Goal: Task Accomplishment & Management: Use online tool/utility

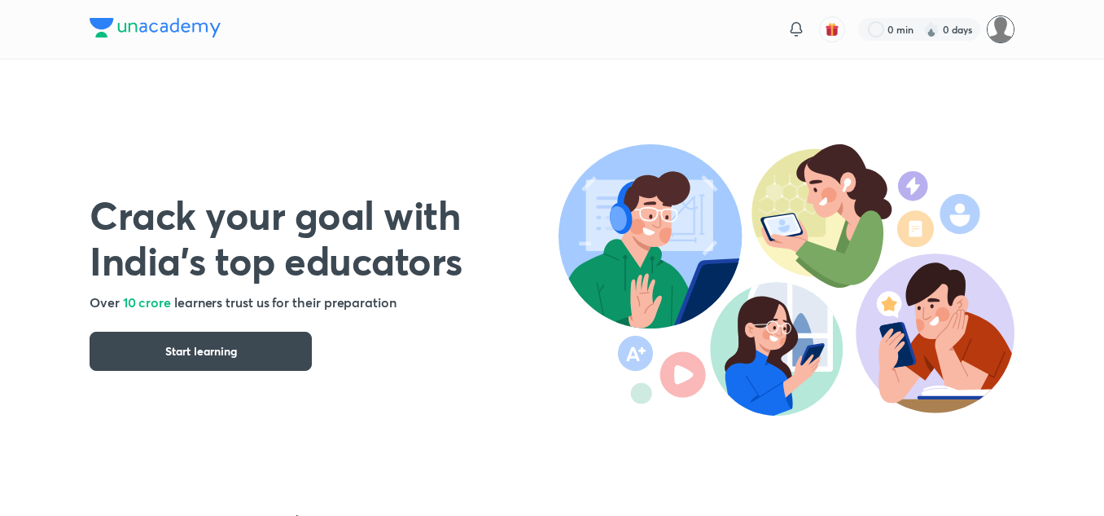
click at [995, 27] on img at bounding box center [1001, 29] width 28 height 28
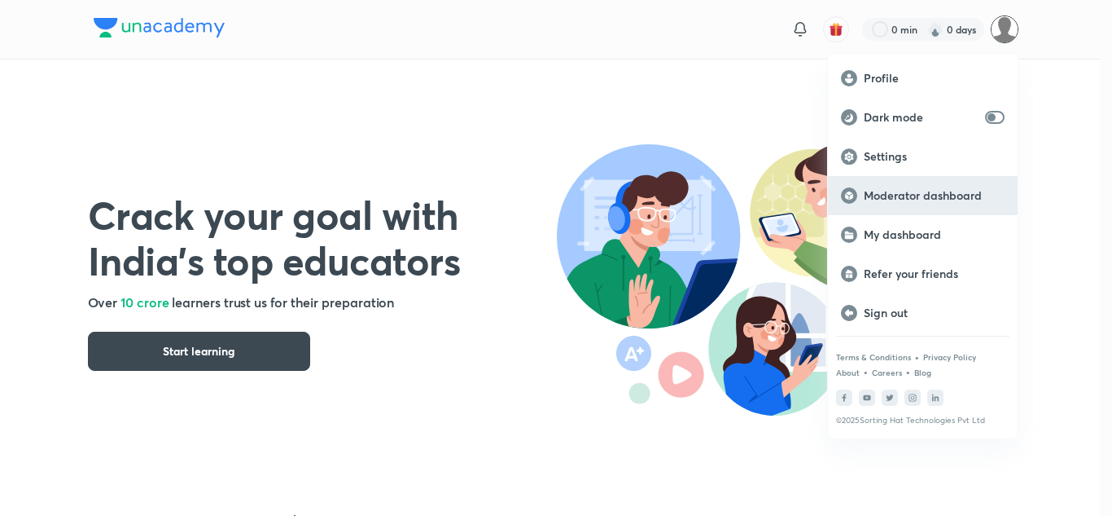
click at [924, 195] on p "Moderator dashboard" at bounding box center [934, 195] width 141 height 15
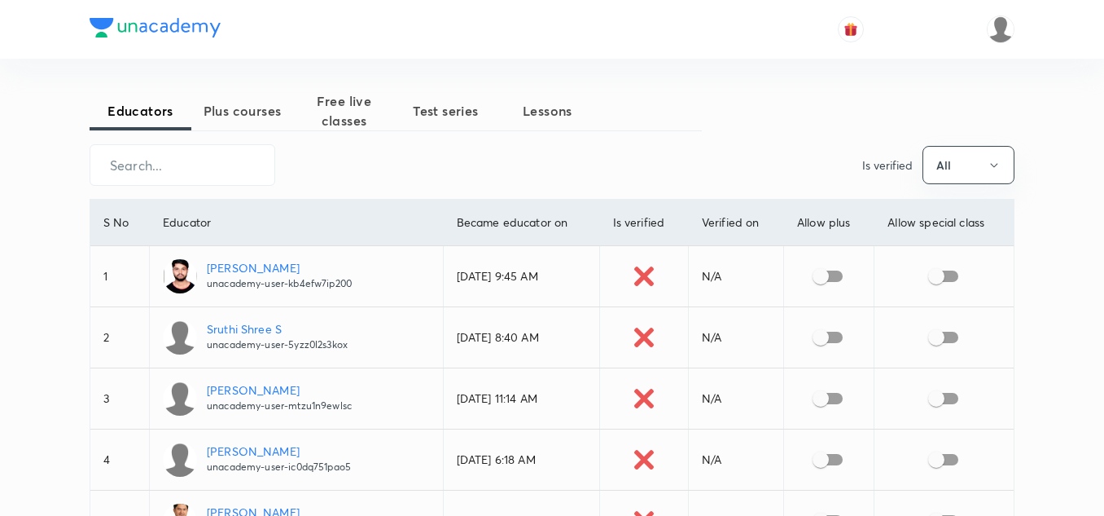
click at [432, 108] on span "Test series" at bounding box center [446, 111] width 102 height 20
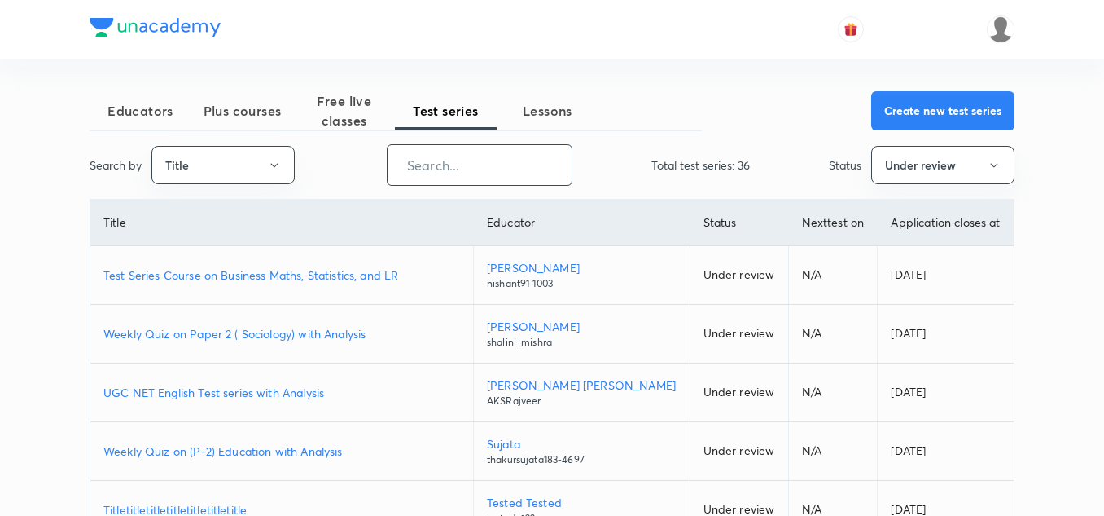
click at [436, 169] on input "text" at bounding box center [480, 165] width 184 height 42
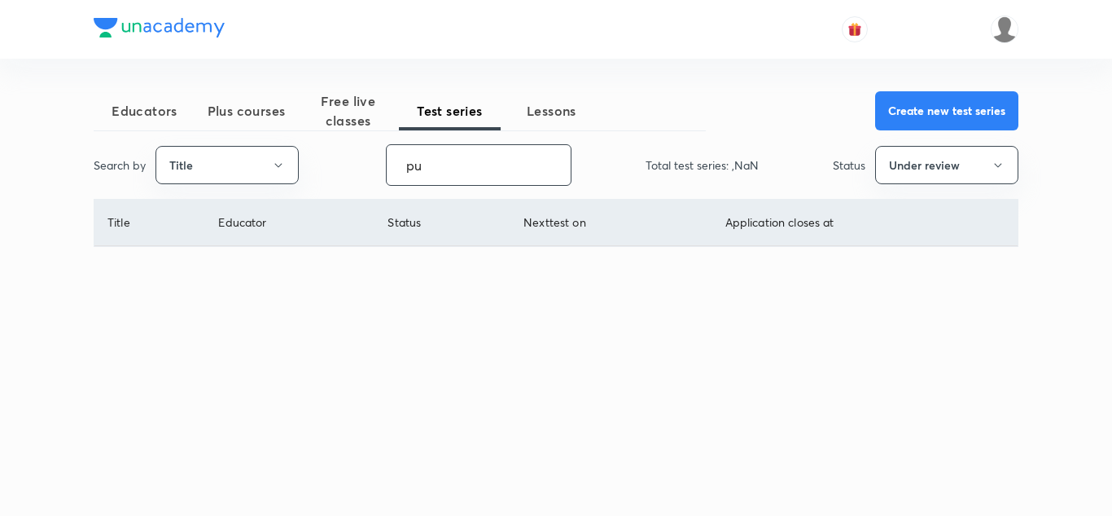
type input "p"
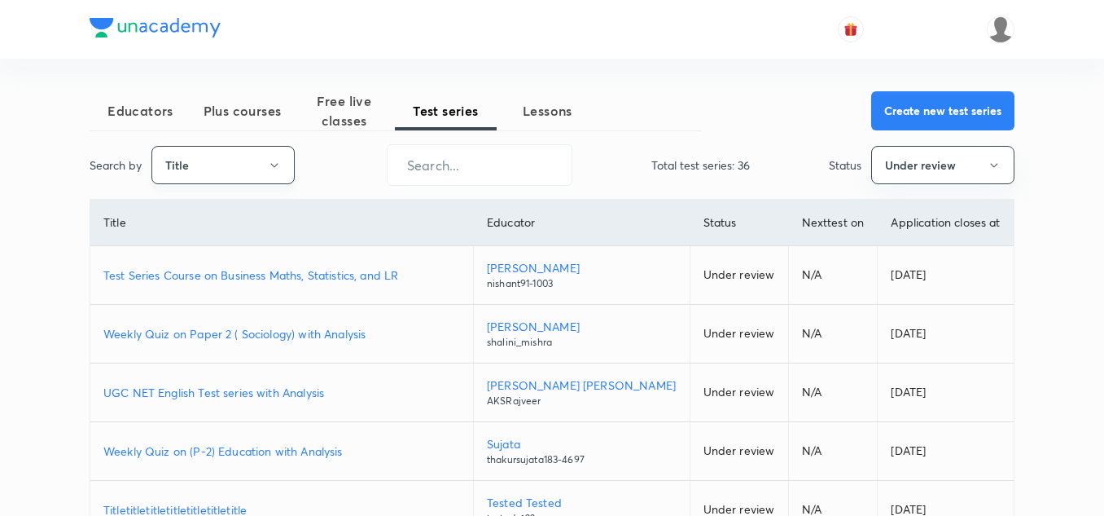
click at [277, 159] on icon "button" at bounding box center [274, 165] width 13 height 13
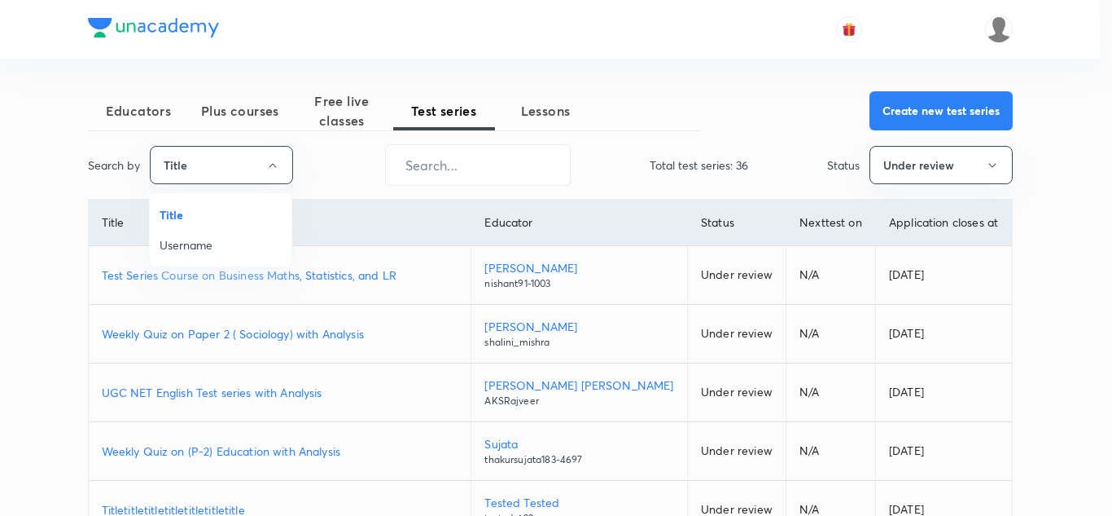
click at [266, 161] on div at bounding box center [556, 258] width 1112 height 516
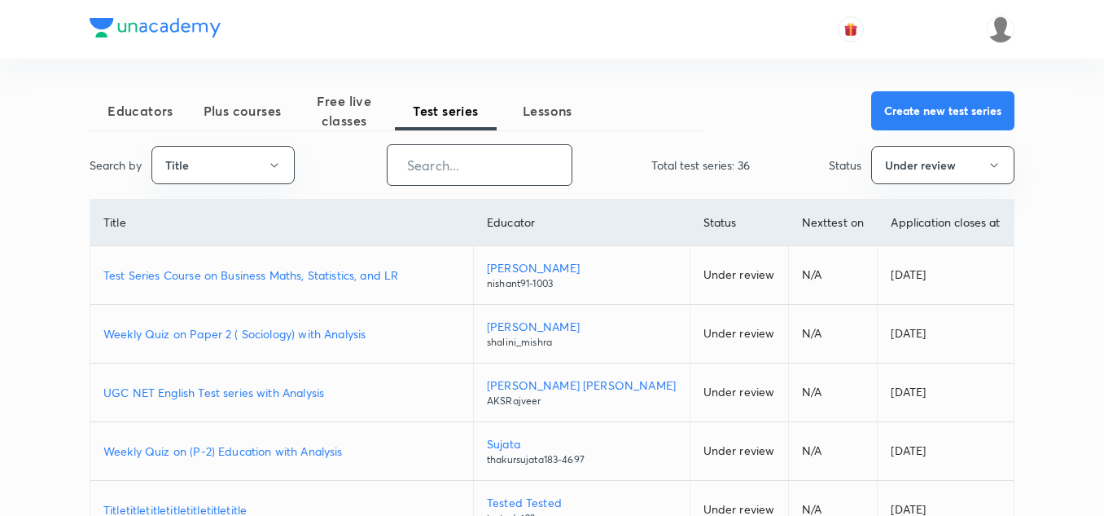
click at [438, 159] on input "text" at bounding box center [480, 165] width 184 height 42
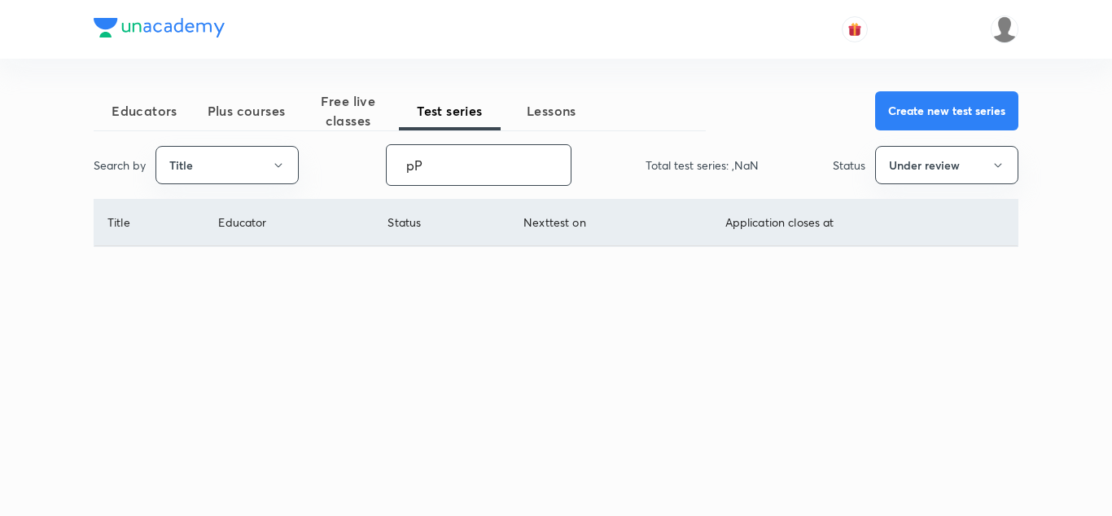
type input "p"
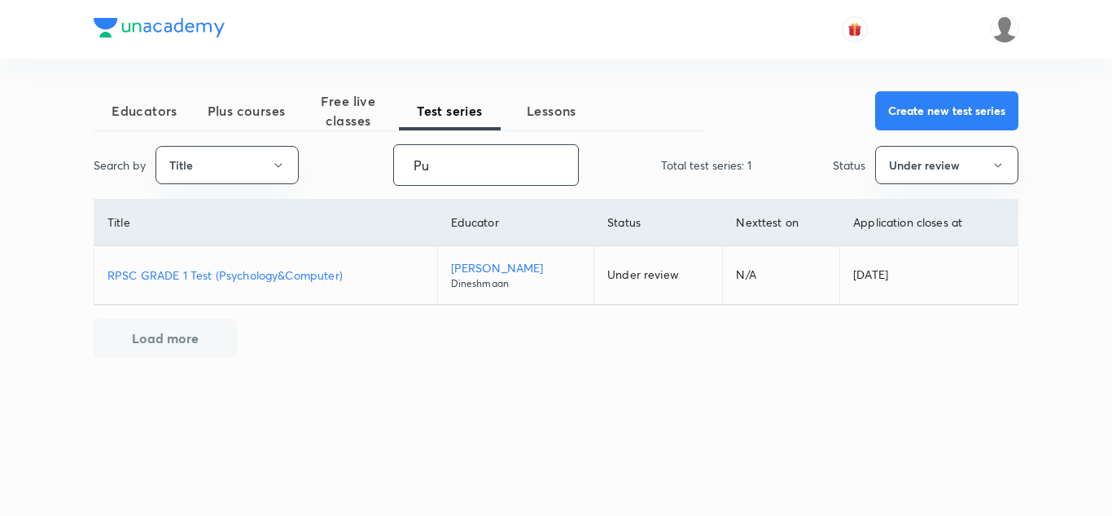
type input "P"
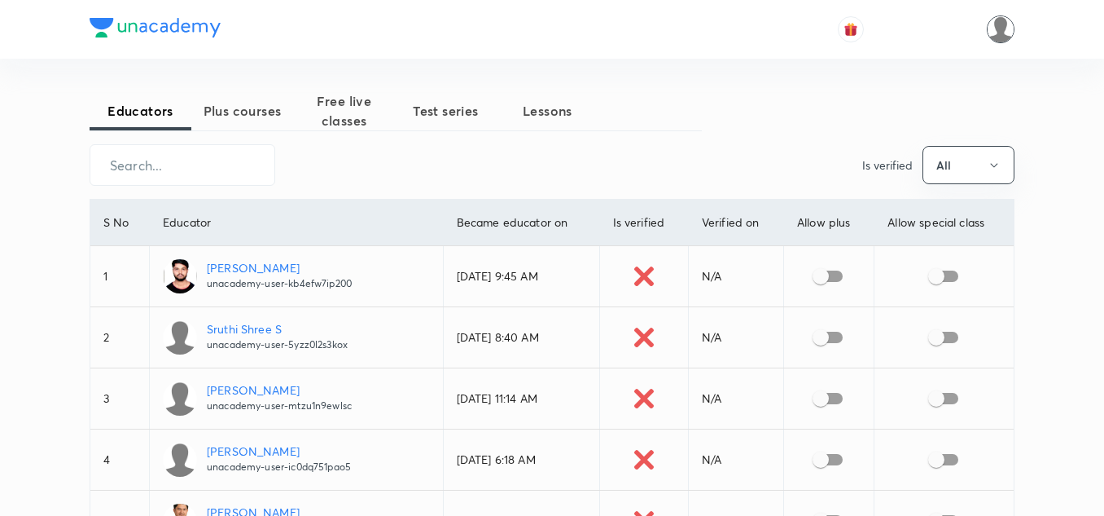
click at [1003, 29] on img at bounding box center [1001, 29] width 28 height 28
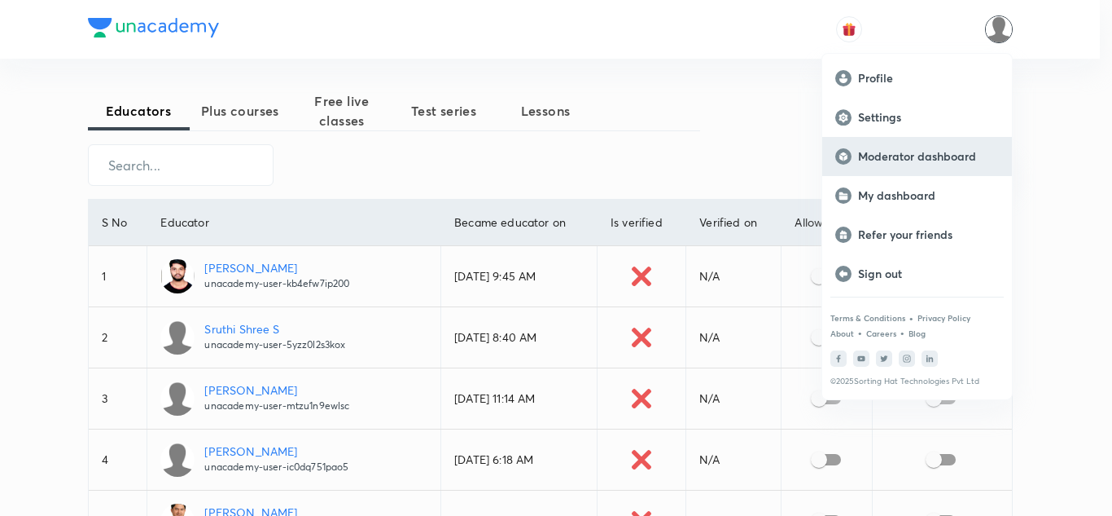
click at [896, 154] on p "Moderator dashboard" at bounding box center [928, 156] width 141 height 15
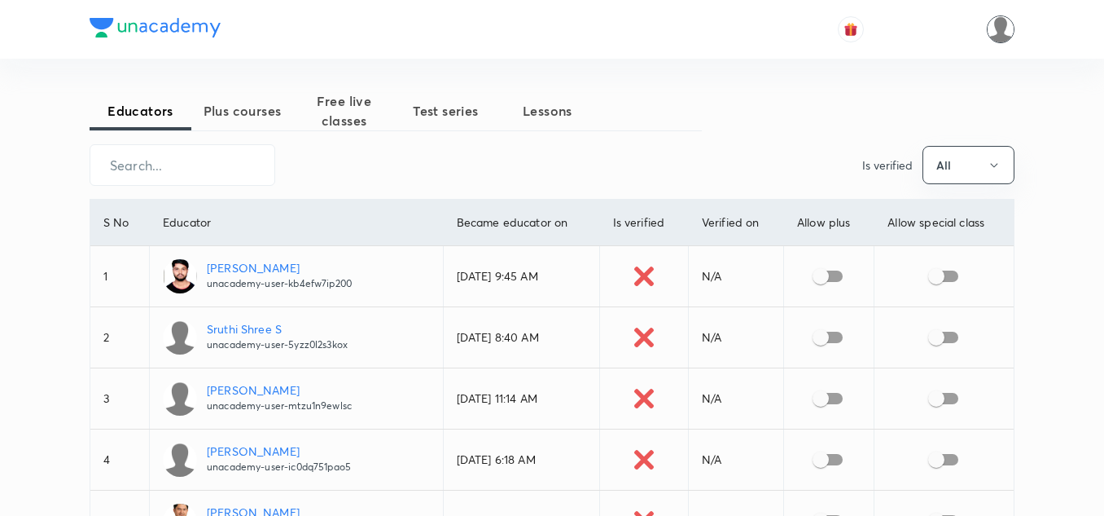
click at [998, 25] on img at bounding box center [1001, 29] width 28 height 28
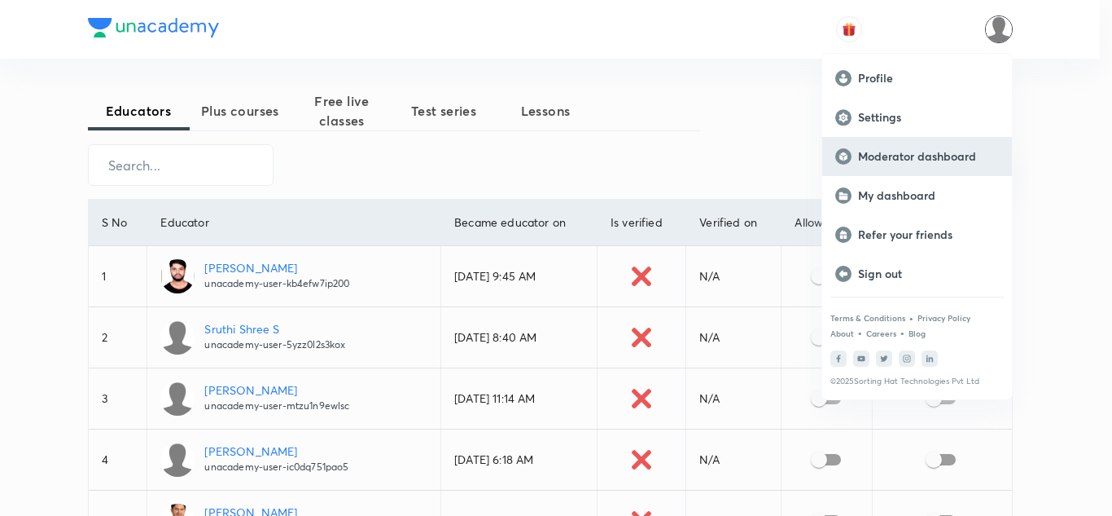
click at [915, 155] on p "Moderator dashboard" at bounding box center [928, 156] width 141 height 15
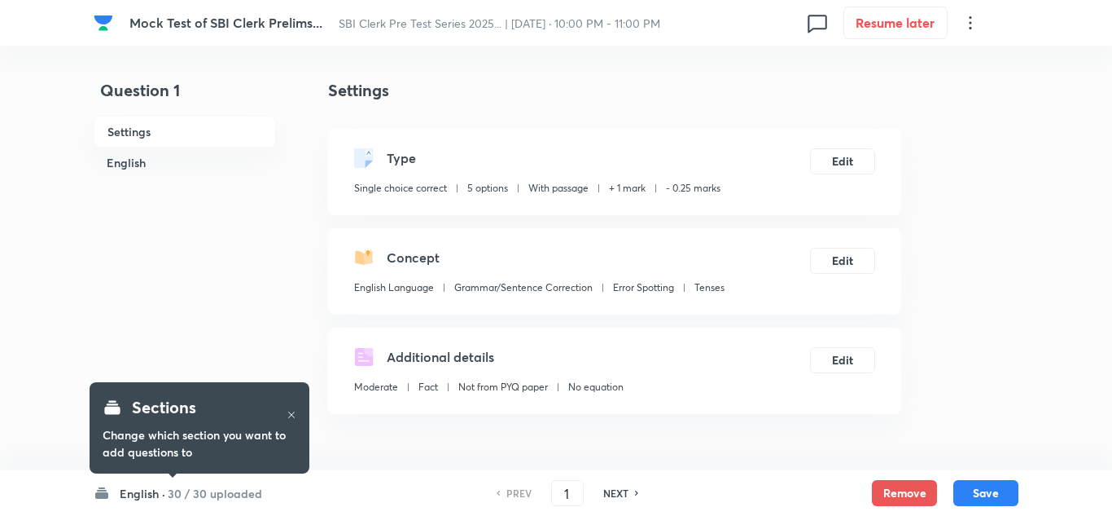
checkbox input "true"
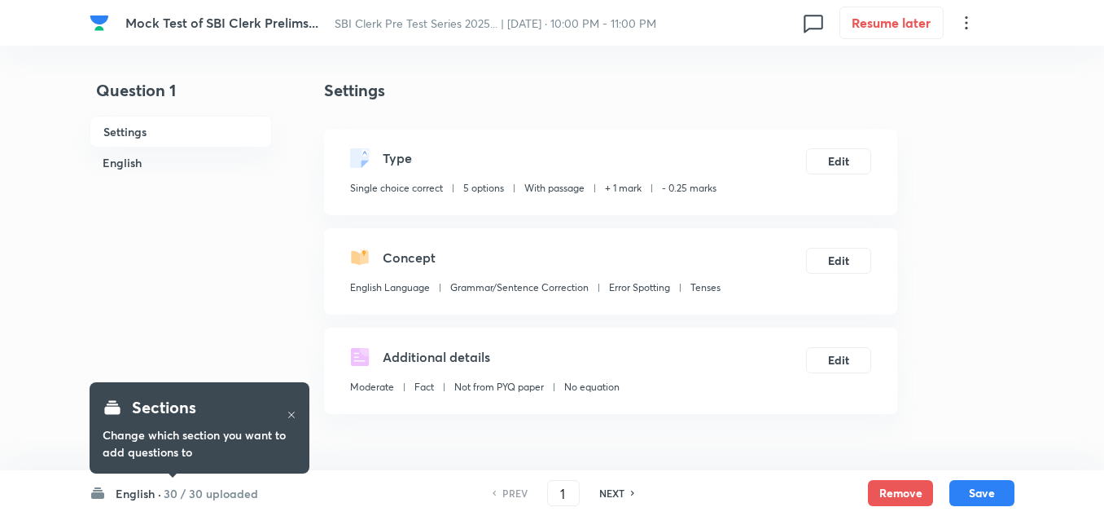
checkbox input "true"
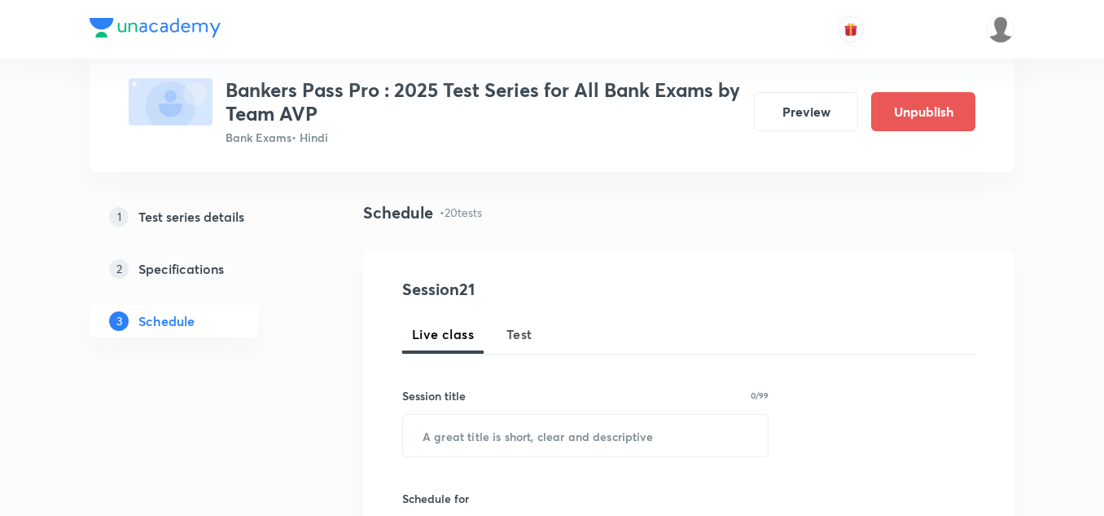
scroll to position [81, 0]
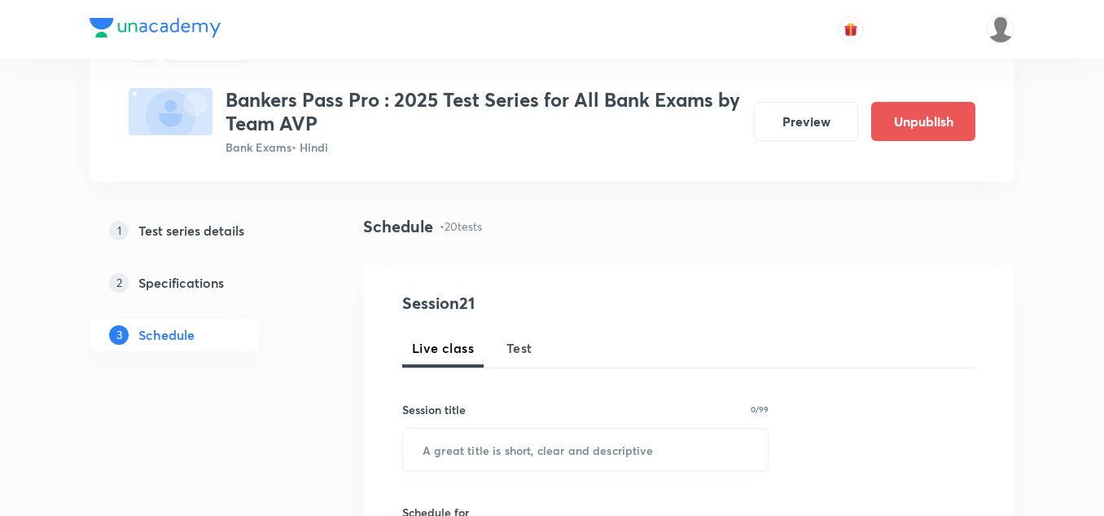
click at [160, 225] on h5 "Test series details" at bounding box center [191, 231] width 106 height 20
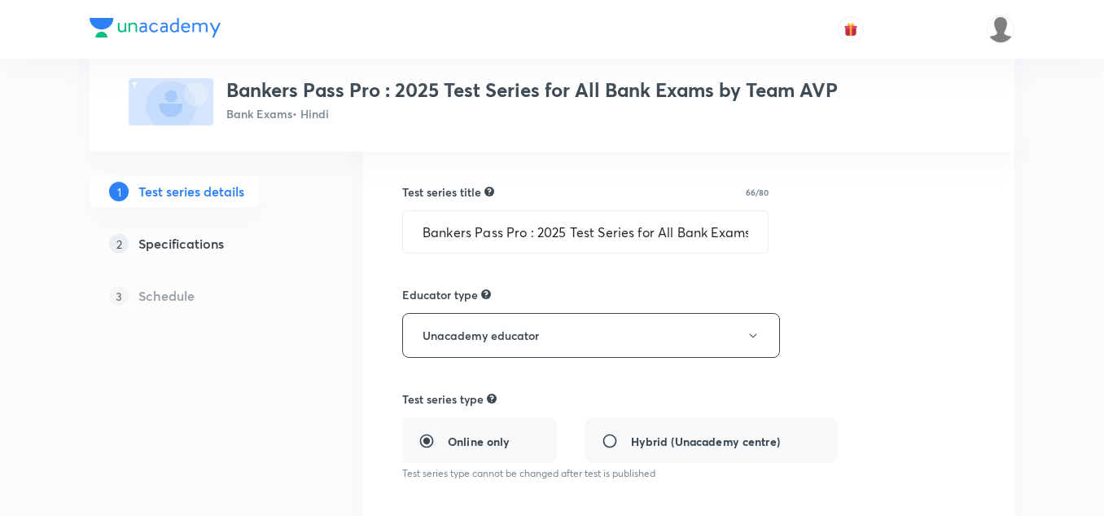
scroll to position [163, 0]
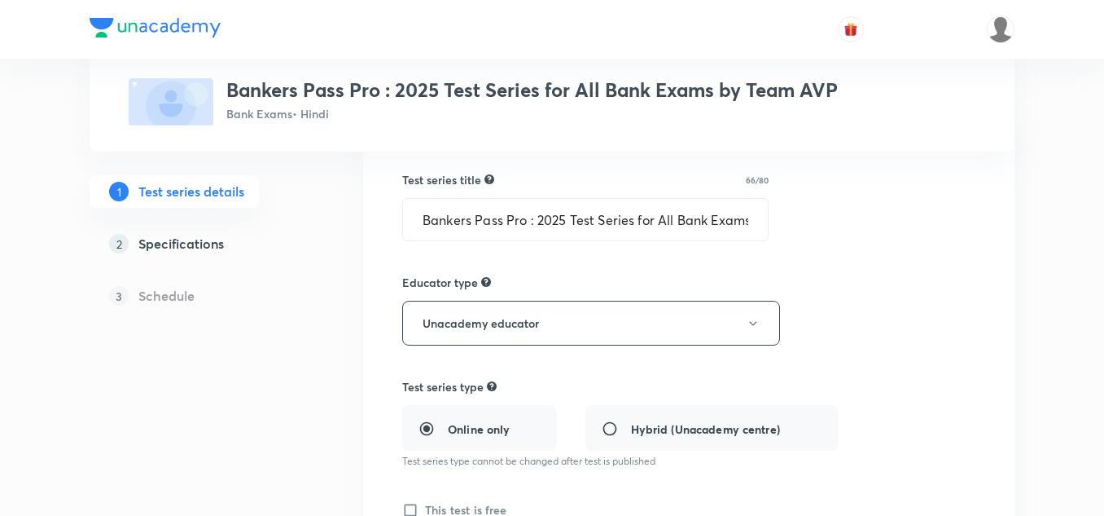
click at [186, 244] on h5 "Specifications" at bounding box center [181, 244] width 86 height 20
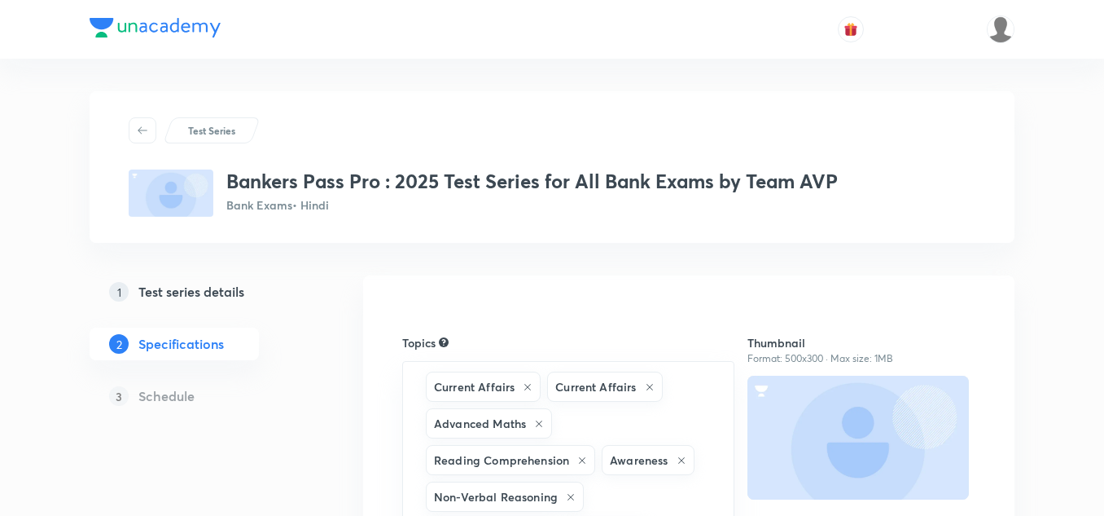
click at [169, 397] on h5 "Schedule" at bounding box center [166, 396] width 56 height 20
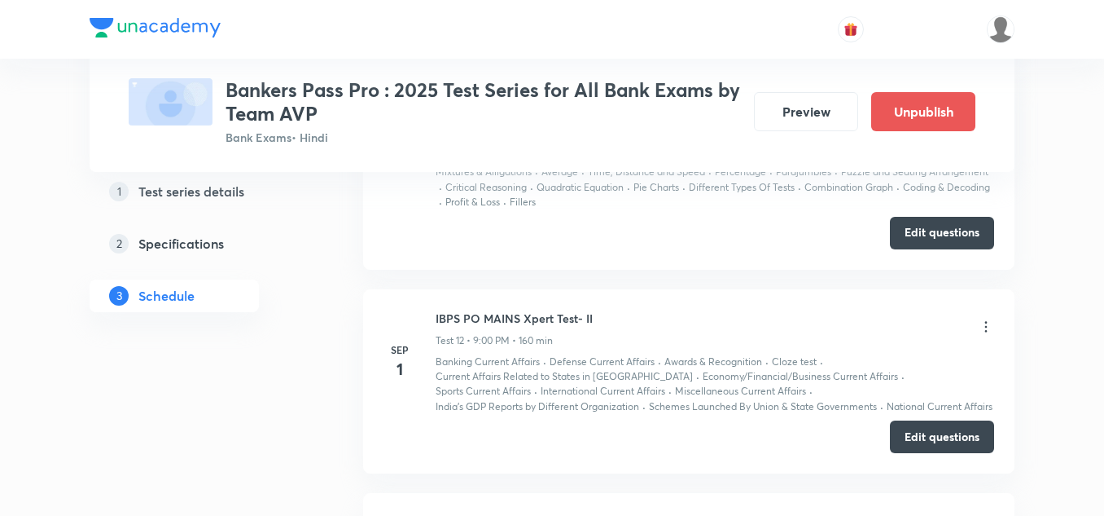
scroll to position [3258, 0]
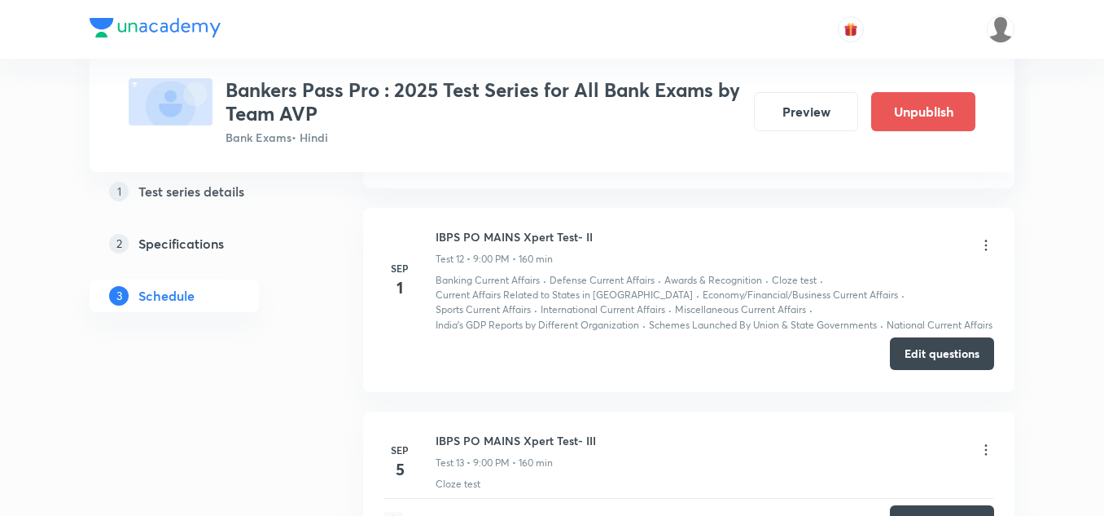
click at [942, 352] on button "Edit questions" at bounding box center [942, 353] width 104 height 33
